Goal: Browse casually: Explore the website without a specific task or goal

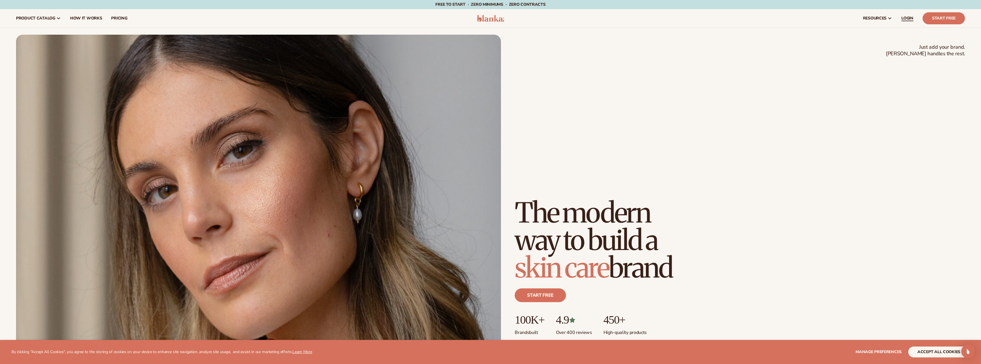
click at [910, 18] on span "LOGIN" at bounding box center [907, 18] width 12 height 5
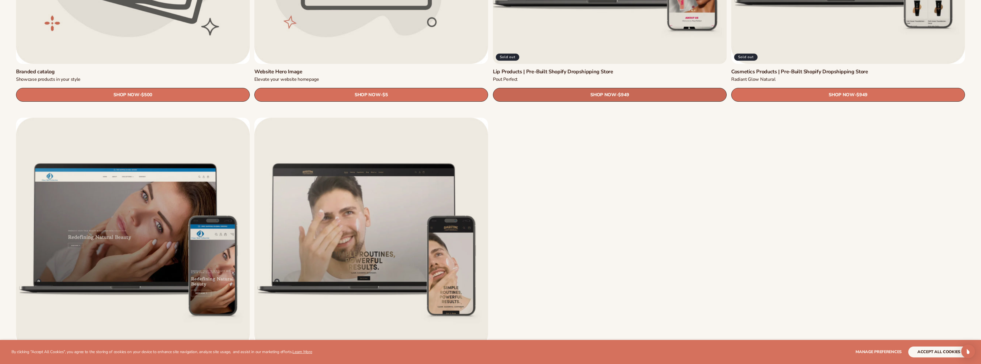
scroll to position [1317, 0]
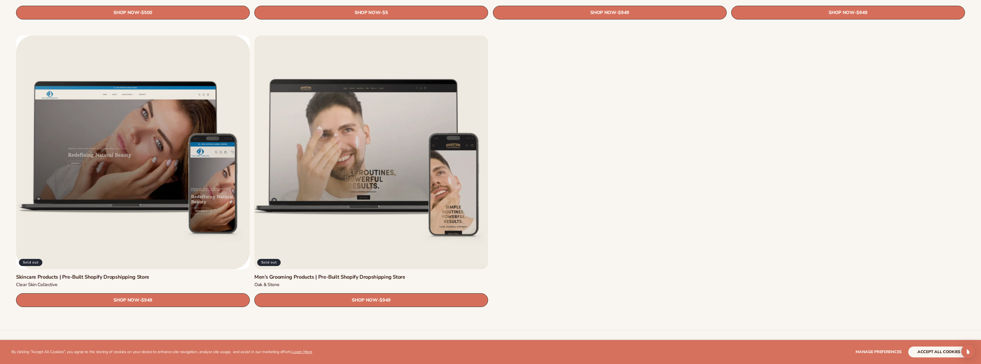
click at [324, 274] on link "Men’s Grooming Products | Pre-Built Shopify Dropshipping Store" at bounding box center [371, 277] width 234 height 7
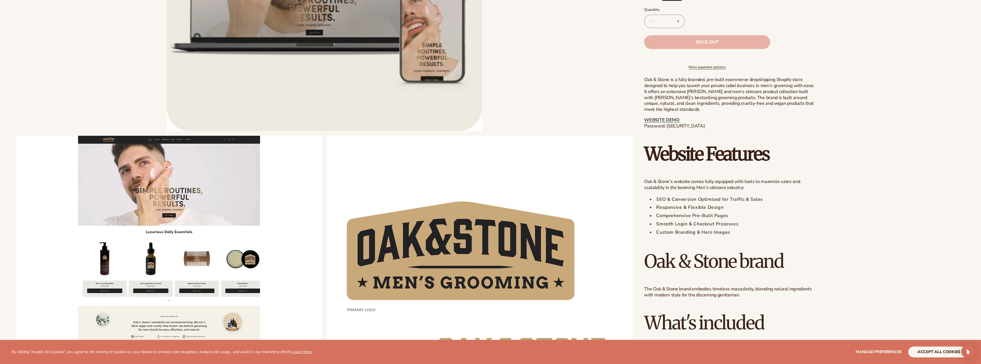
scroll to position [228, 0]
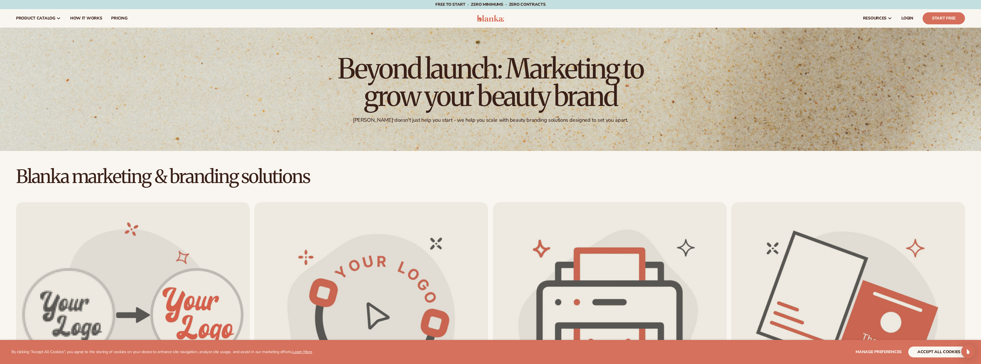
click at [497, 17] on img at bounding box center [490, 18] width 27 height 7
